Goal: Find contact information: Find contact information

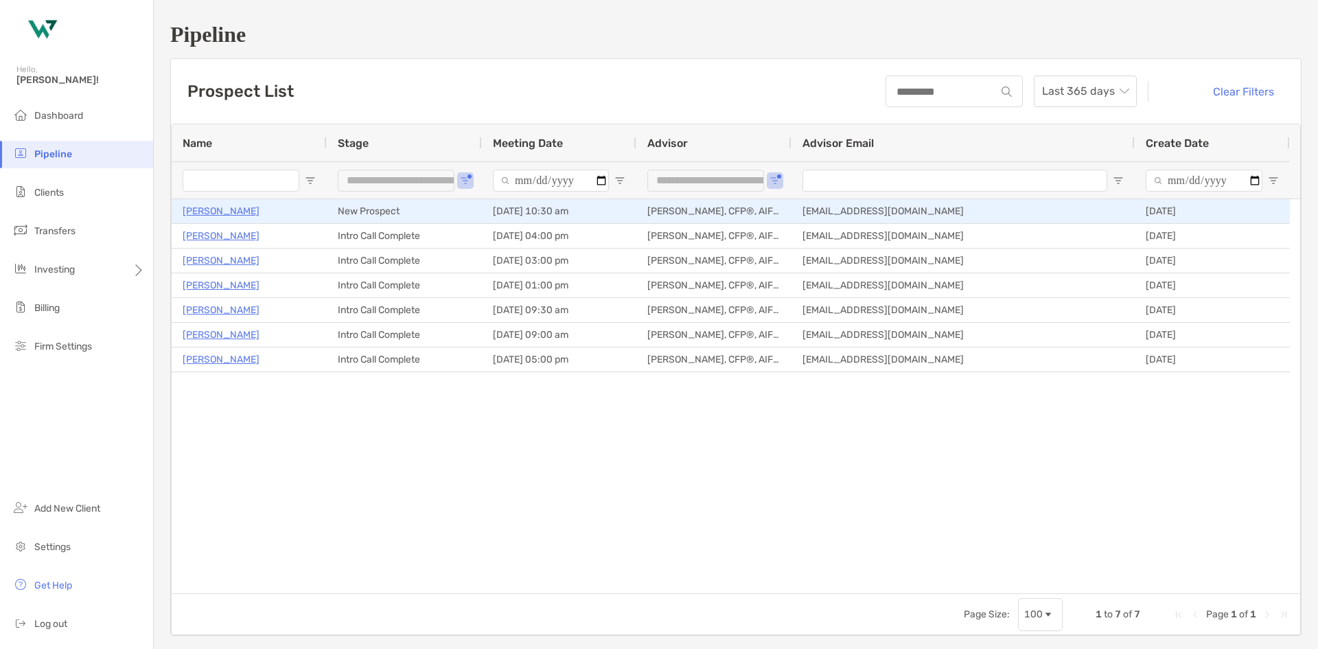
click at [205, 215] on p "[PERSON_NAME]" at bounding box center [221, 210] width 77 height 17
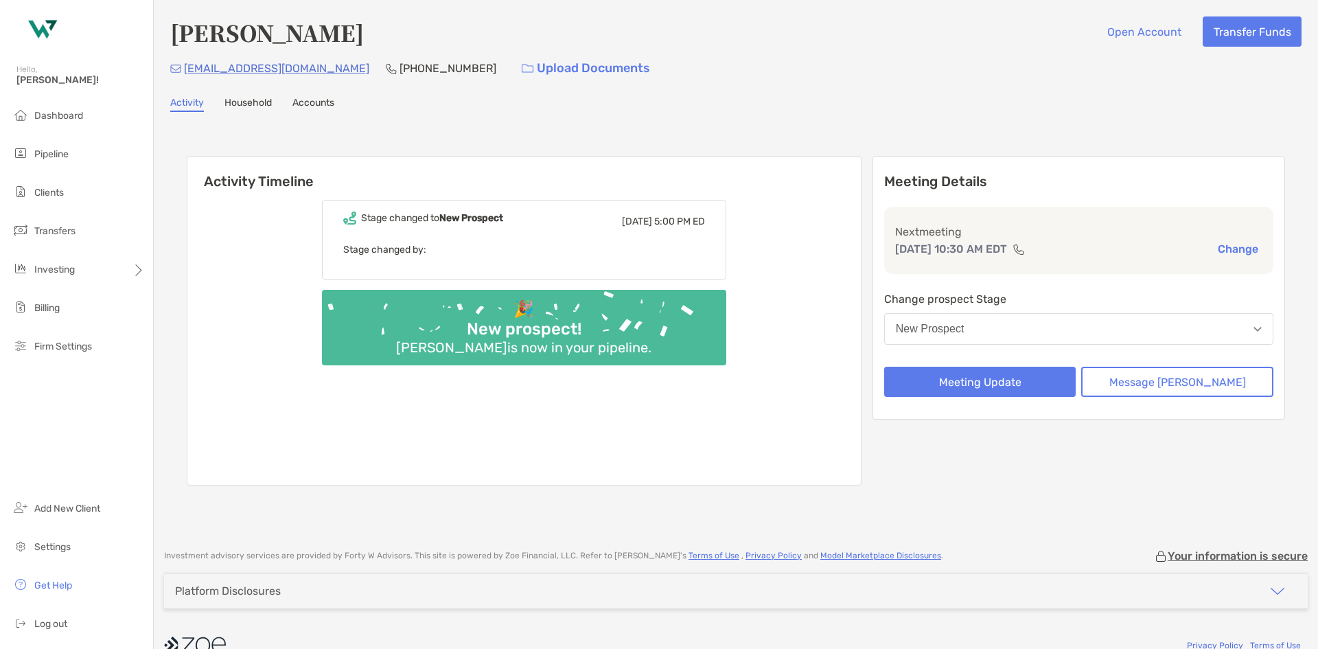
click at [264, 97] on link "Household" at bounding box center [247, 104] width 47 height 15
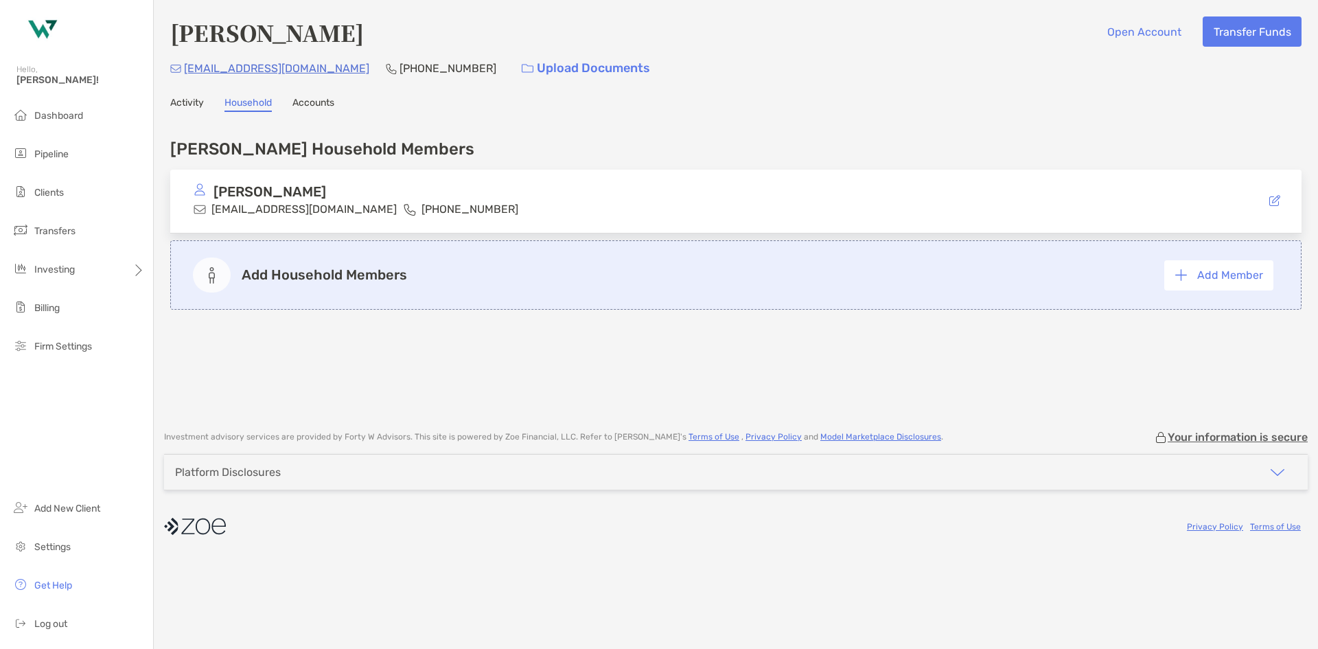
click at [200, 105] on link "Activity" at bounding box center [187, 104] width 34 height 15
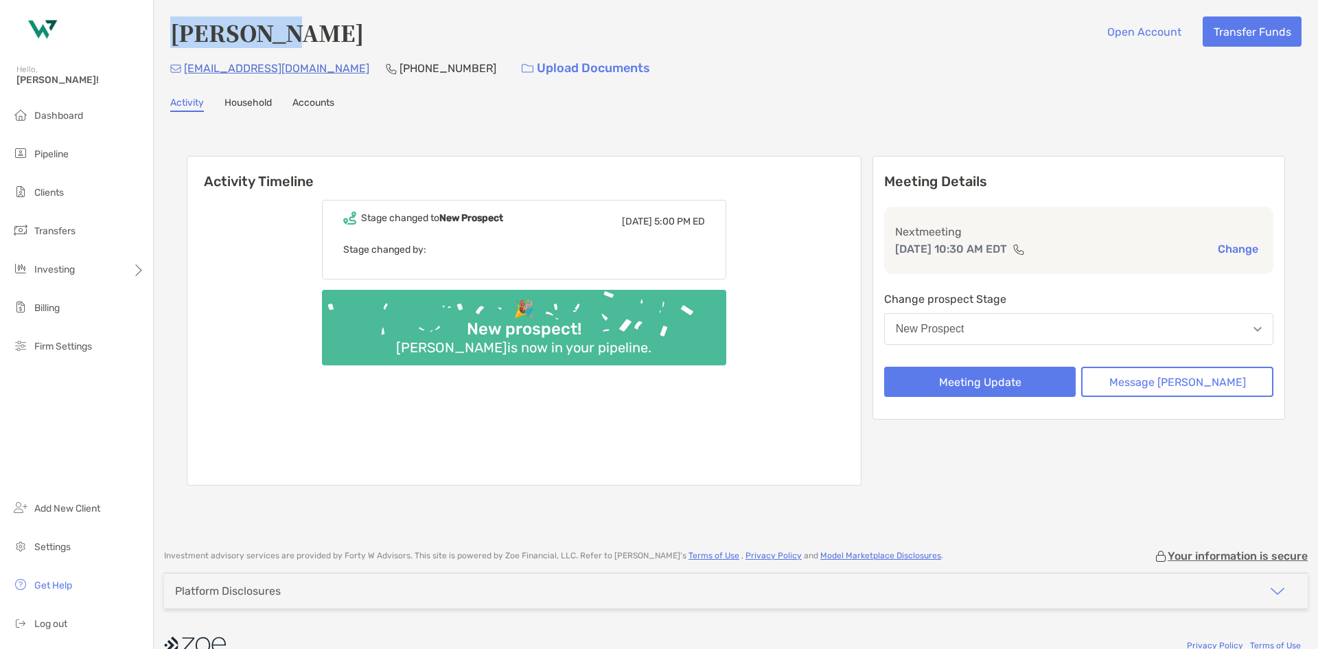
drag, startPoint x: 272, startPoint y: 34, endPoint x: 165, endPoint y: 32, distance: 106.4
click at [165, 32] on div "[PERSON_NAME] Open Account Transfer Funds [EMAIL_ADDRESS][DOMAIN_NAME] [PHONE_N…" at bounding box center [736, 267] width 1164 height 535
drag, startPoint x: 381, startPoint y: 69, endPoint x: 302, endPoint y: 62, distance: 79.2
click at [302, 62] on div "[EMAIL_ADDRESS][DOMAIN_NAME] [PHONE_NUMBER] Upload Documents" at bounding box center [735, 69] width 1131 height 30
copy p "[PHONE_NUMBER]"
